Goal: Navigation & Orientation: Find specific page/section

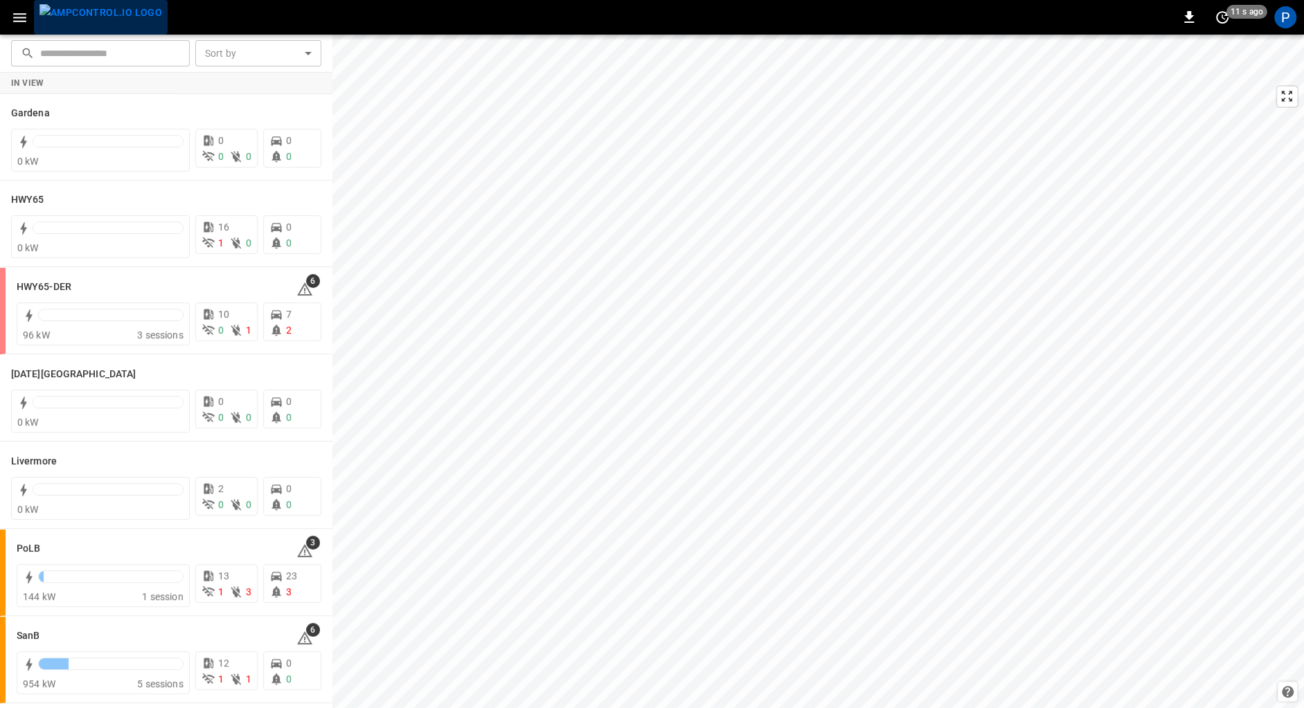
click at [115, 19] on img "menu" at bounding box center [100, 12] width 123 height 17
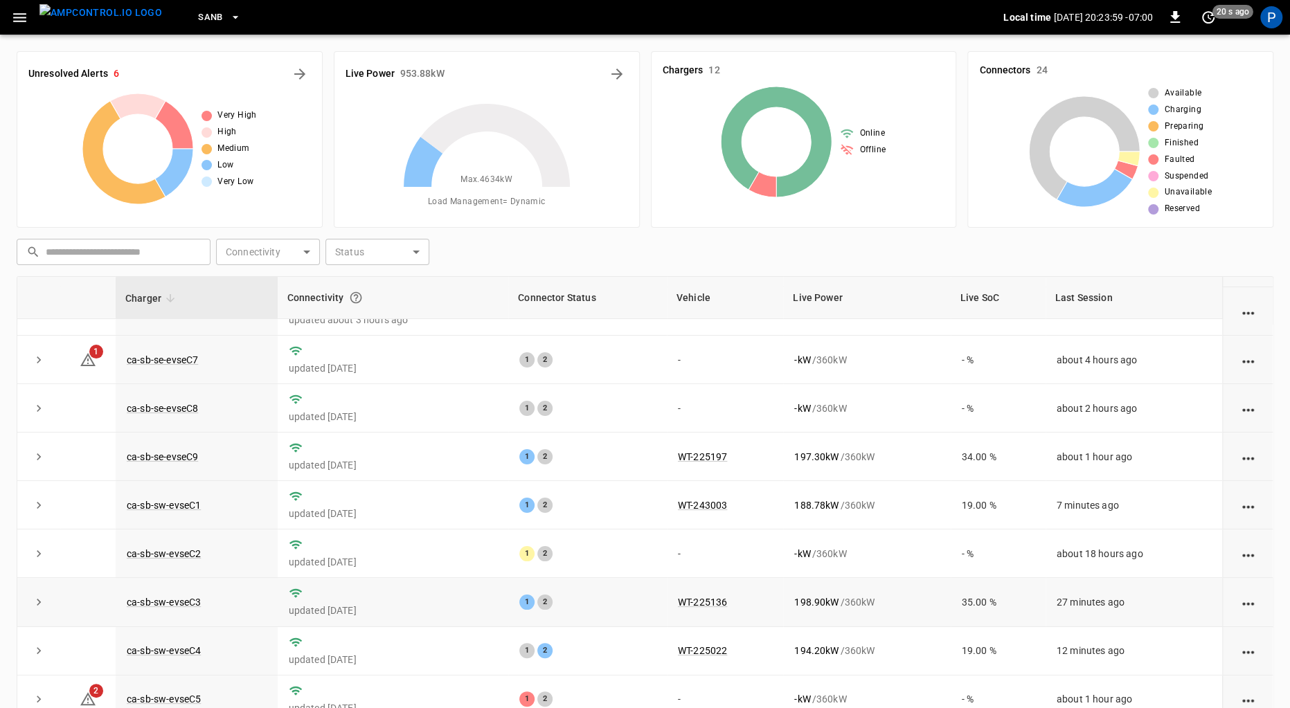
scroll to position [116, 0]
